Goal: Find contact information: Obtain details needed to contact an individual or organization

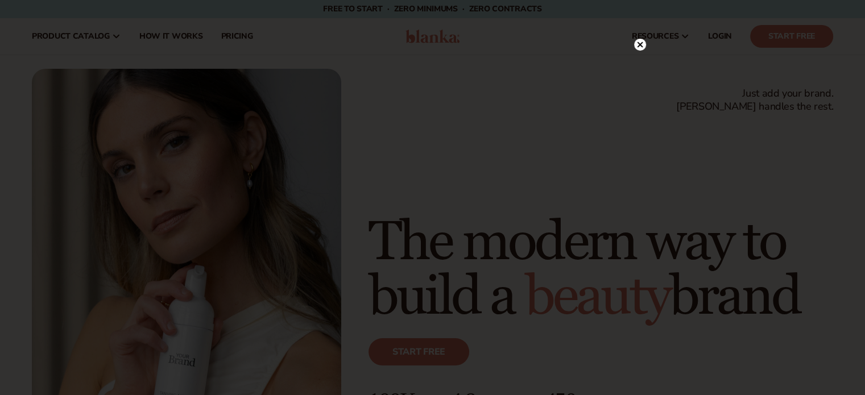
click at [641, 47] on circle at bounding box center [640, 45] width 12 height 12
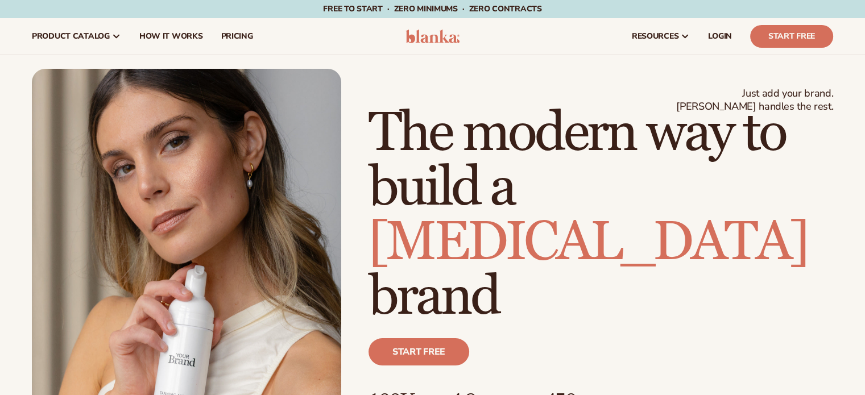
click at [436, 34] on img at bounding box center [433, 37] width 54 height 14
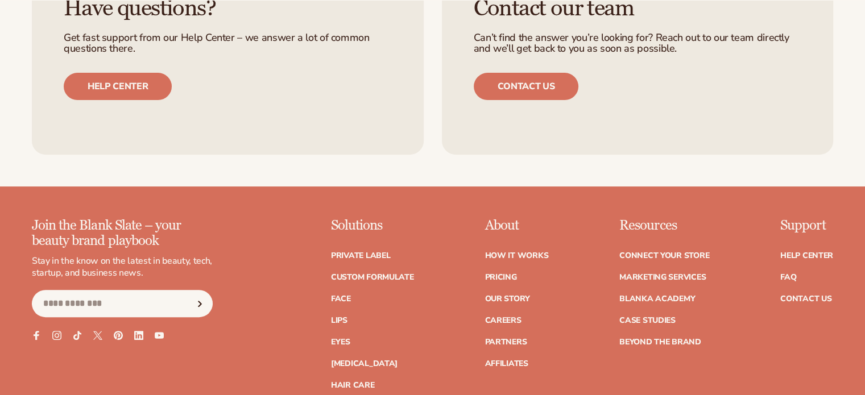
scroll to position [4877, 0]
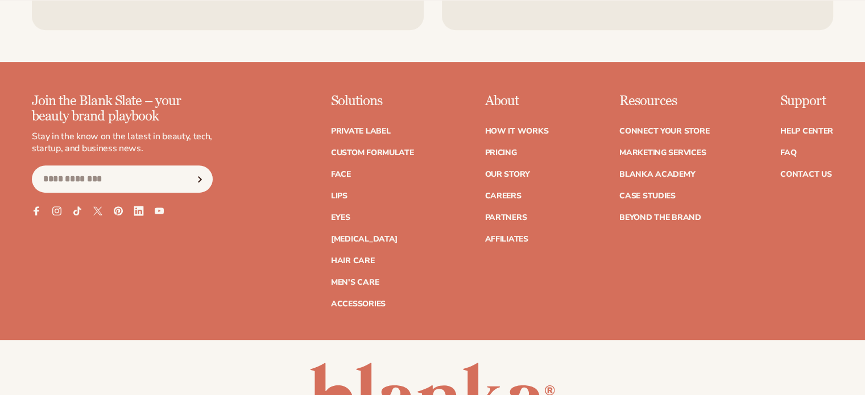
click at [139, 213] on icon at bounding box center [139, 212] width 10 height 10
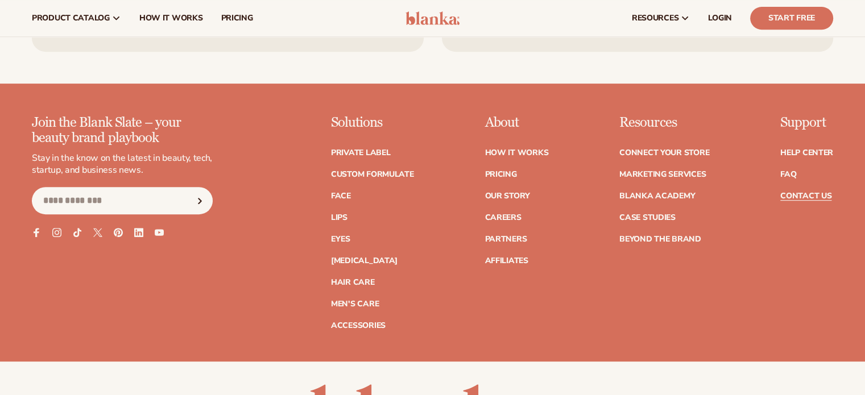
click at [803, 195] on link "Contact Us" at bounding box center [806, 196] width 51 height 8
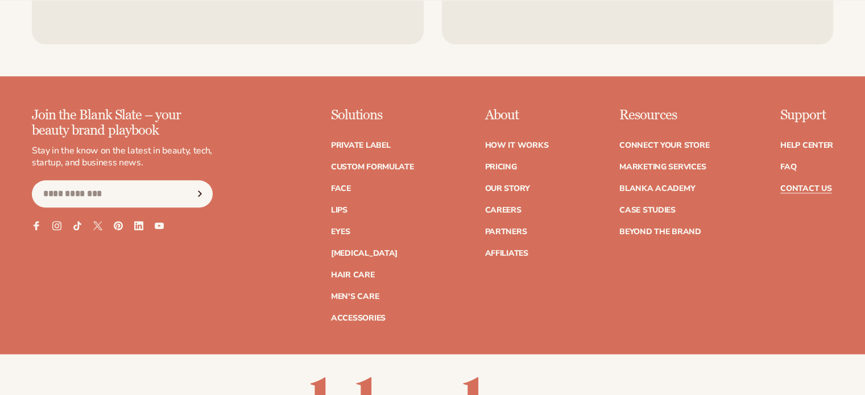
scroll to position [1324, 0]
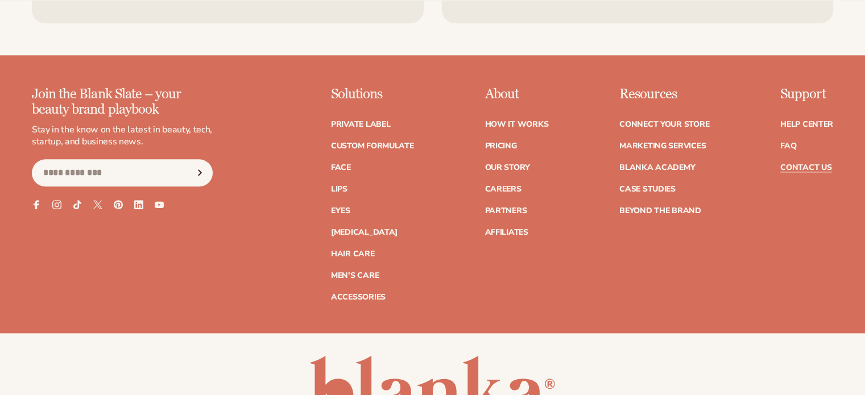
click at [498, 93] on p "About" at bounding box center [517, 94] width 64 height 15
click at [510, 164] on link "Our Story" at bounding box center [507, 168] width 45 height 8
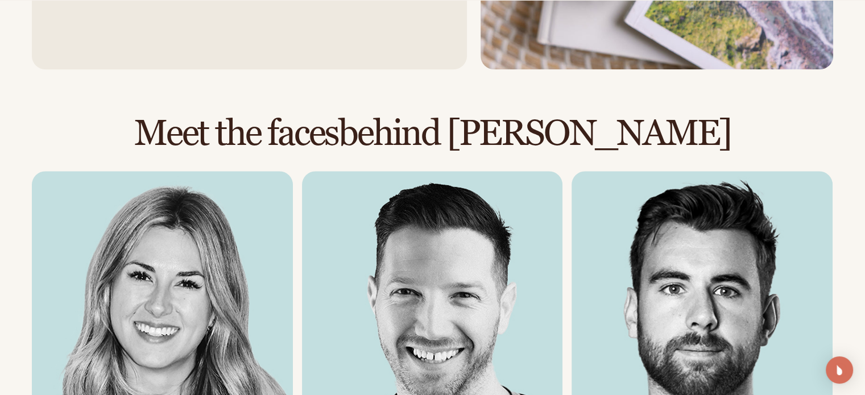
scroll to position [1365, 0]
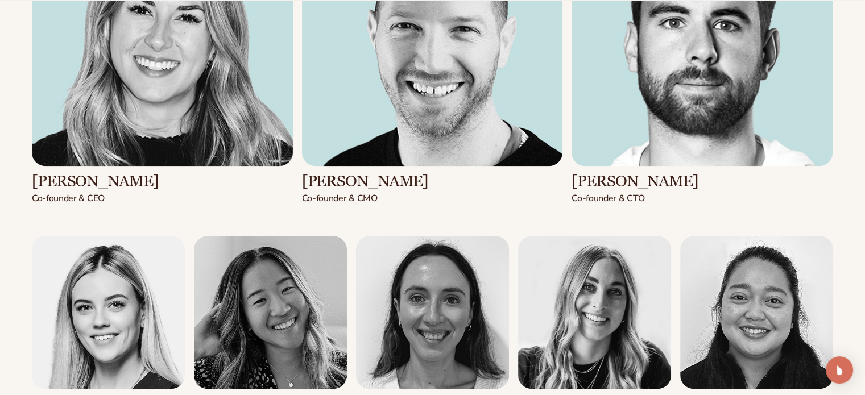
click at [216, 102] on img at bounding box center [162, 35] width 261 height 261
click at [106, 125] on img at bounding box center [162, 35] width 261 height 261
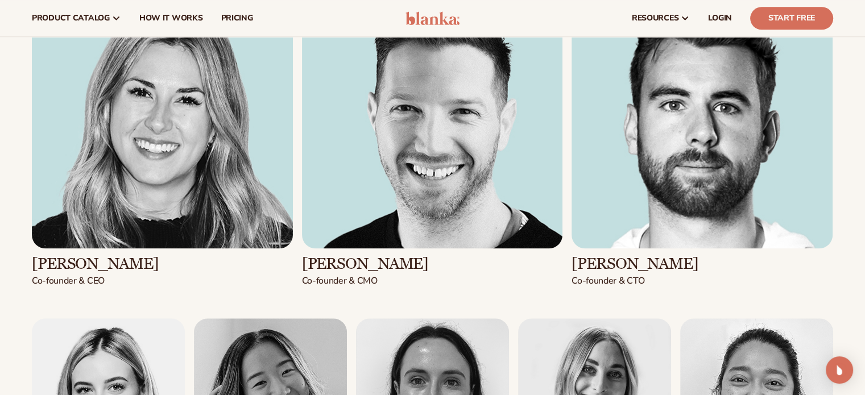
scroll to position [1252, 0]
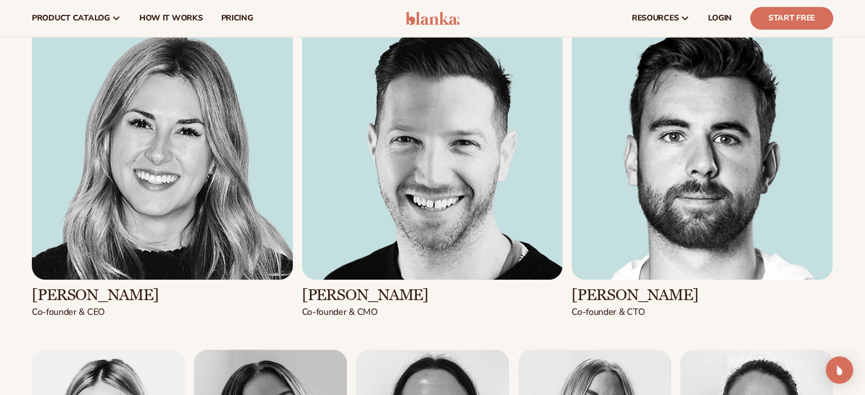
drag, startPoint x: 141, startPoint y: 292, endPoint x: 31, endPoint y: 288, distance: 110.4
copy h3 "Kaylee Lieffers"
